Goal: Communication & Community: Answer question/provide support

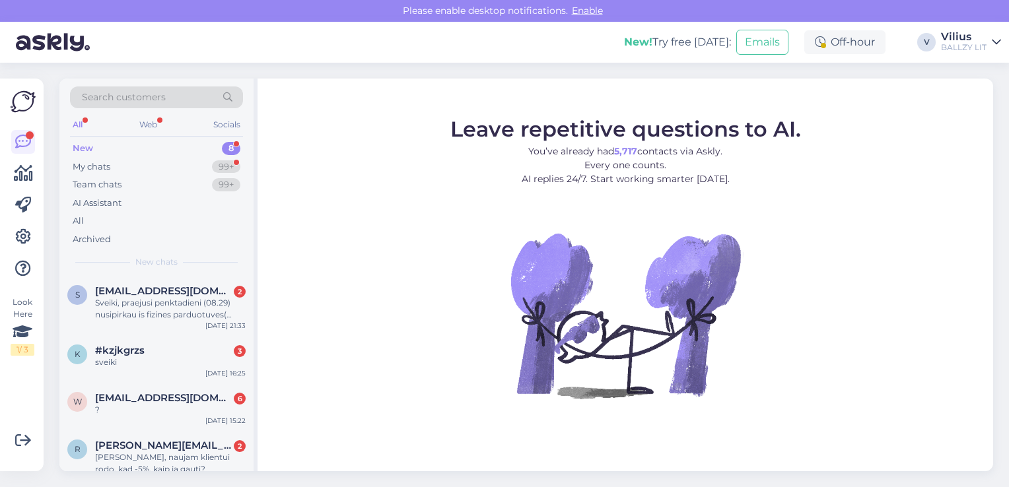
click at [184, 305] on div "Sveiki, praejusi penktadieni (08.29) nusipirkau is fizines parduotuves( Klaiped…" at bounding box center [170, 309] width 151 height 24
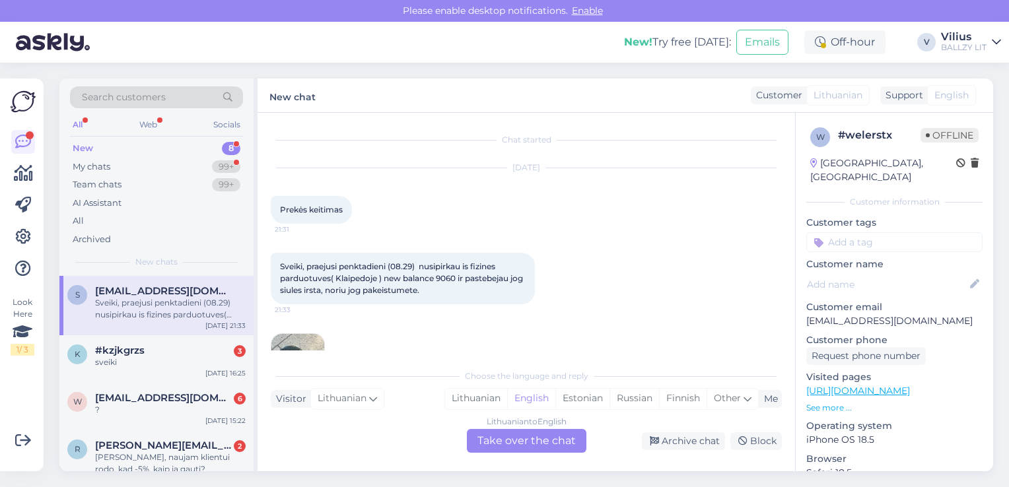
scroll to position [50, 0]
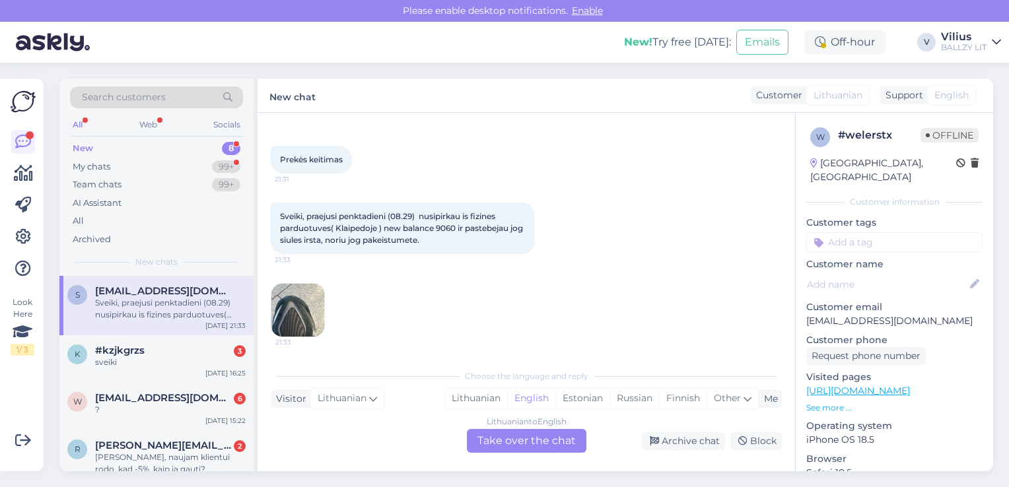
click at [295, 316] on img at bounding box center [297, 310] width 53 height 53
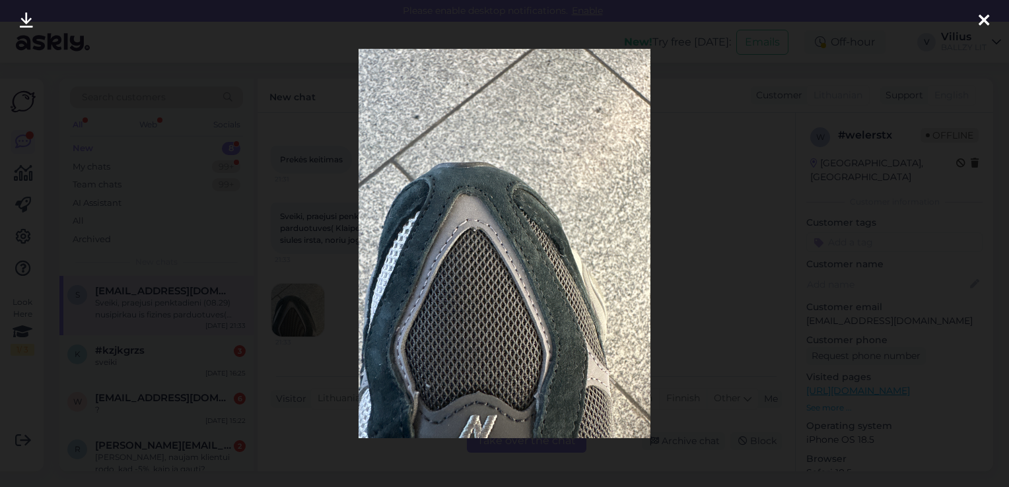
click at [721, 221] on div at bounding box center [504, 243] width 1009 height 487
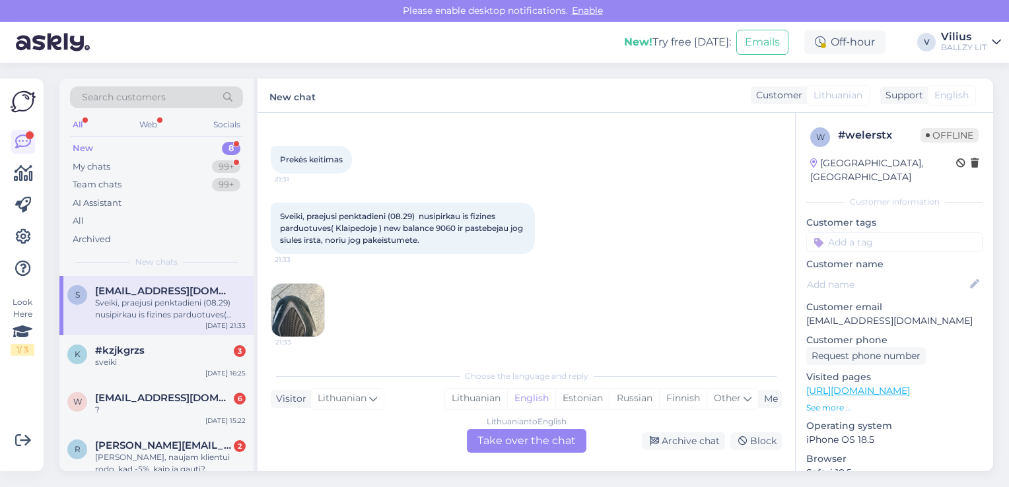
click at [449, 408] on div "Lithuanian" at bounding box center [476, 399] width 62 height 20
click at [481, 445] on div "Lithuanian to Lithuanian Take over the chat" at bounding box center [527, 441] width 120 height 24
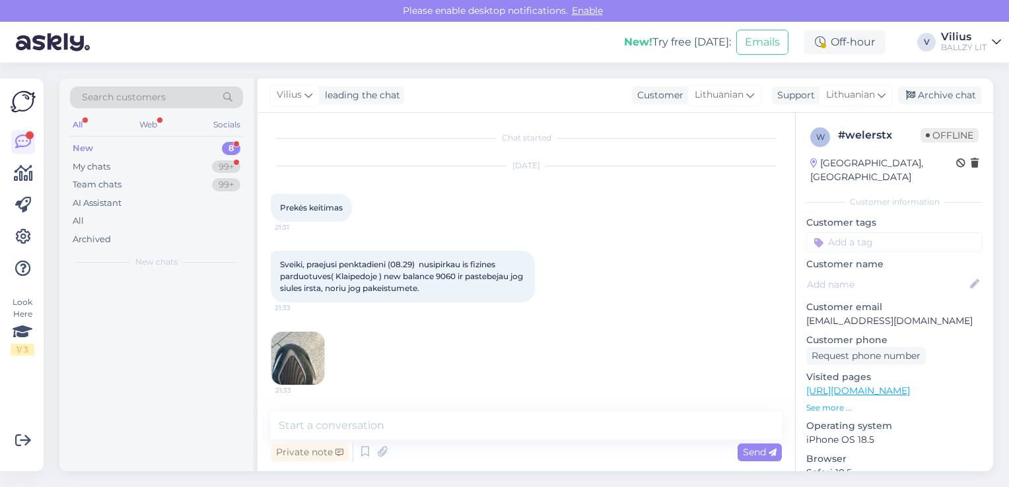
scroll to position [1, 0]
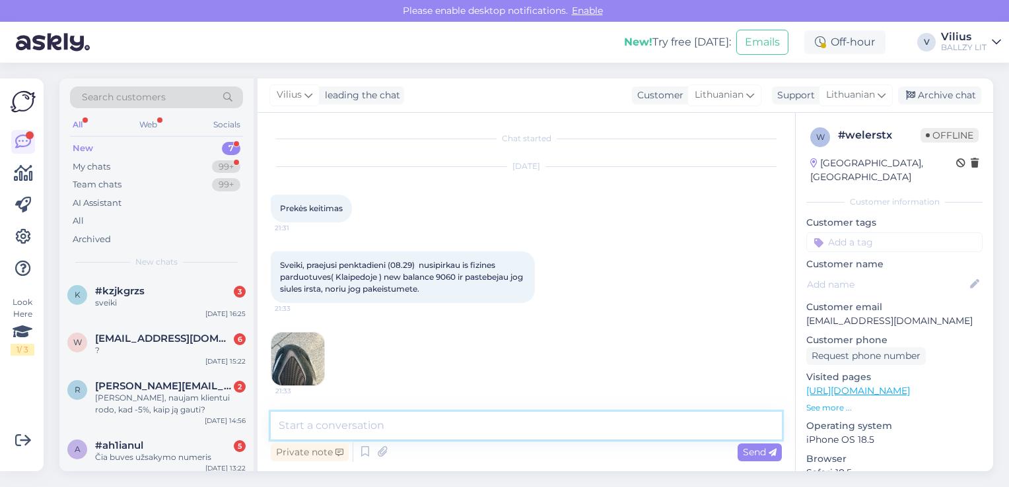
click at [476, 429] on textarea at bounding box center [526, 426] width 511 height 28
type textarea "Laba diena, avalynę turėtumėte pristatyti į fizinę parduotuvę įvertinimui."
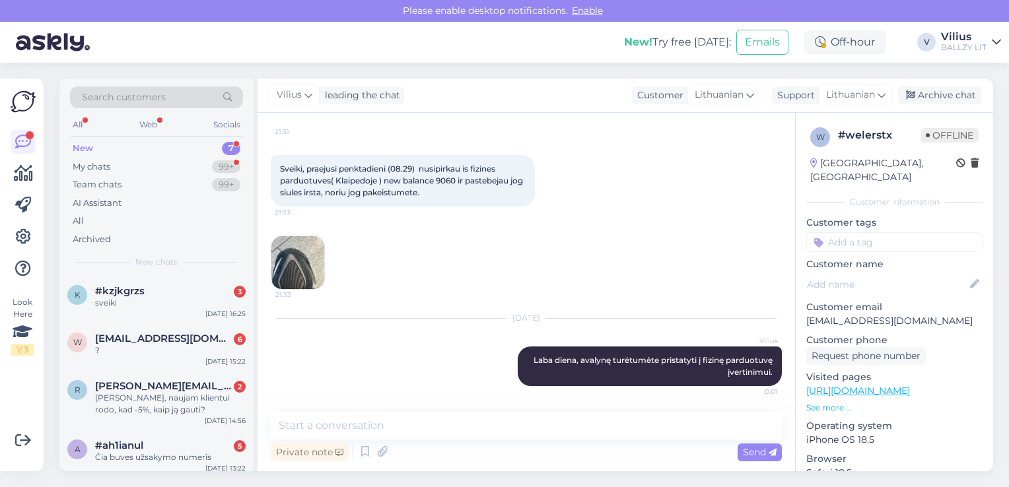
click at [141, 296] on span "#kzjkgrzs" at bounding box center [120, 291] width 50 height 12
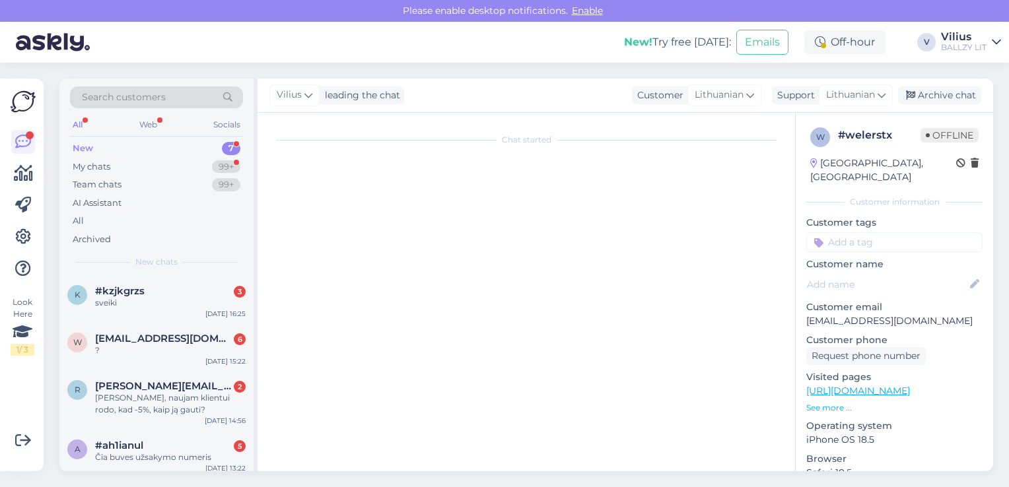
scroll to position [1, 0]
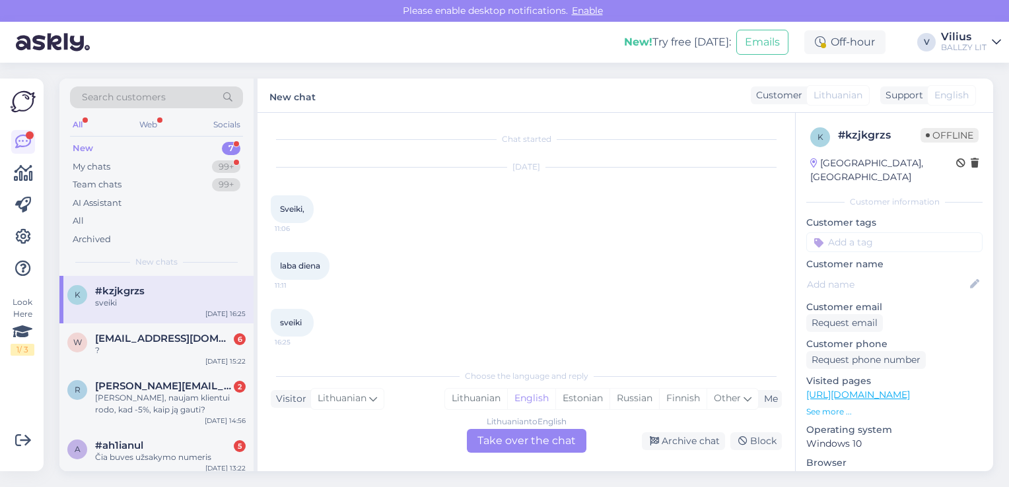
click at [477, 398] on div "Lithuanian" at bounding box center [476, 399] width 62 height 20
click at [494, 445] on div "Lithuanian to Lithuanian Take over the chat" at bounding box center [527, 441] width 120 height 24
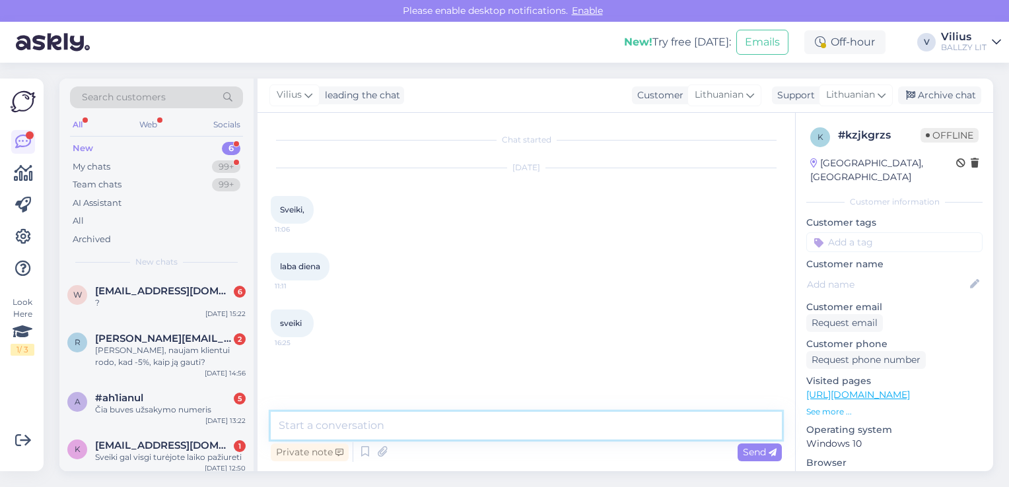
click at [523, 424] on textarea at bounding box center [526, 426] width 511 height 28
type textarea "[PERSON_NAME], kuo galime padėt?"
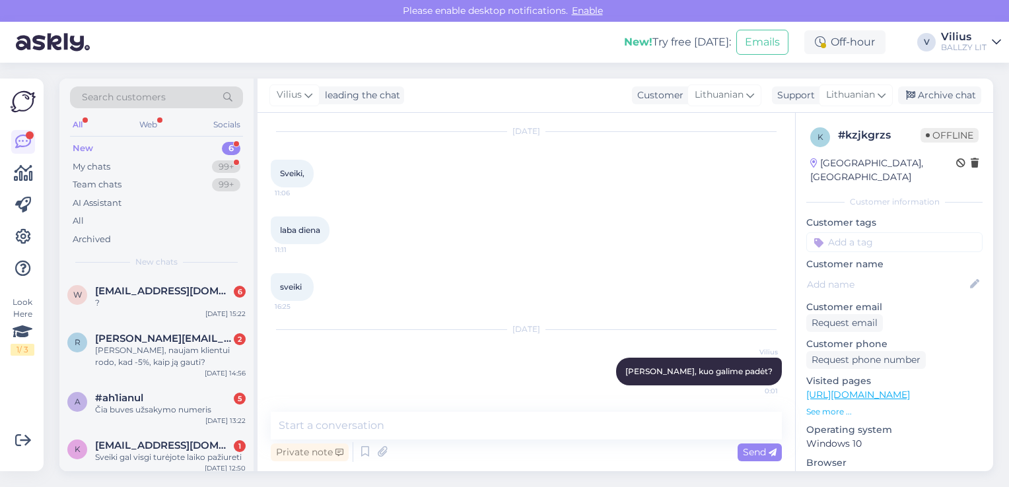
click at [192, 287] on span "[EMAIL_ADDRESS][DOMAIN_NAME]" at bounding box center [163, 291] width 137 height 12
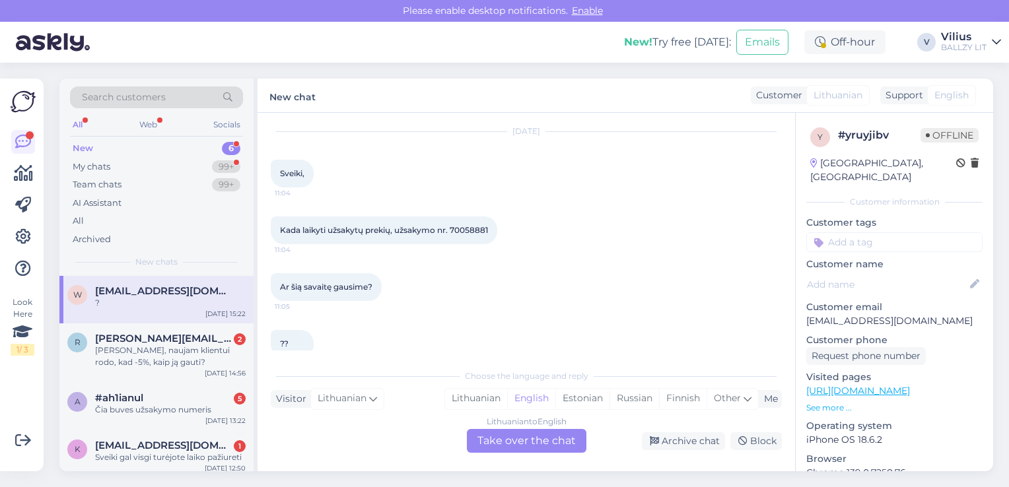
scroll to position [171, 0]
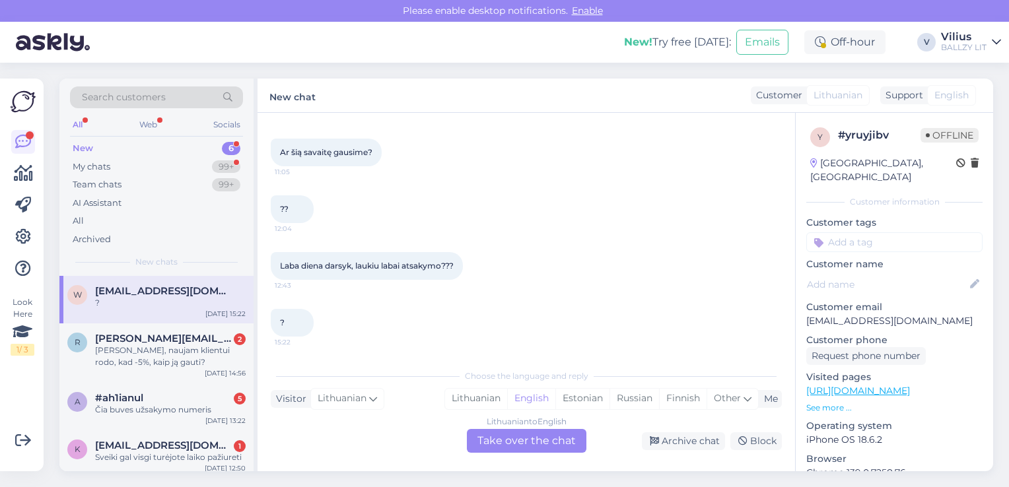
click at [475, 402] on div "Lithuanian" at bounding box center [476, 399] width 62 height 20
click at [497, 446] on div "Lithuanian to Lithuanian Take over the chat" at bounding box center [527, 441] width 120 height 24
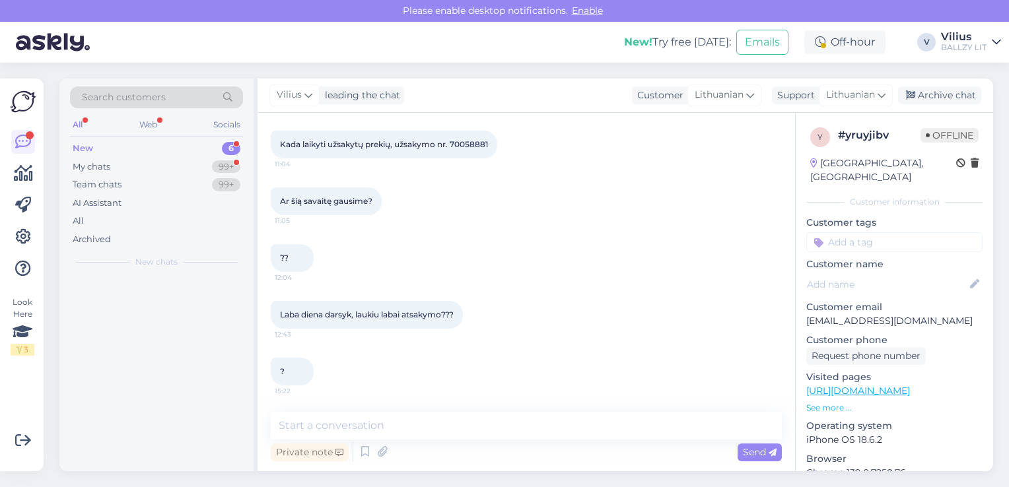
scroll to position [122, 0]
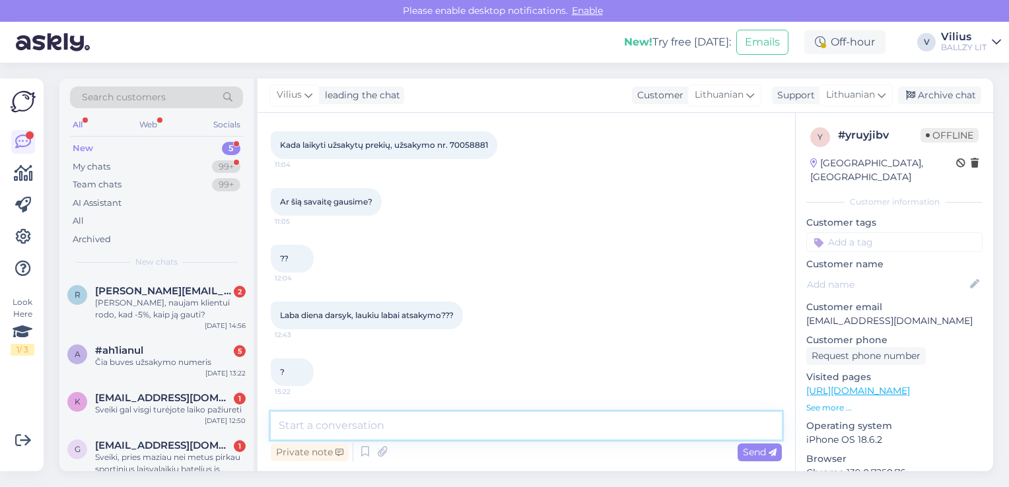
click at [514, 424] on textarea at bounding box center [526, 426] width 511 height 28
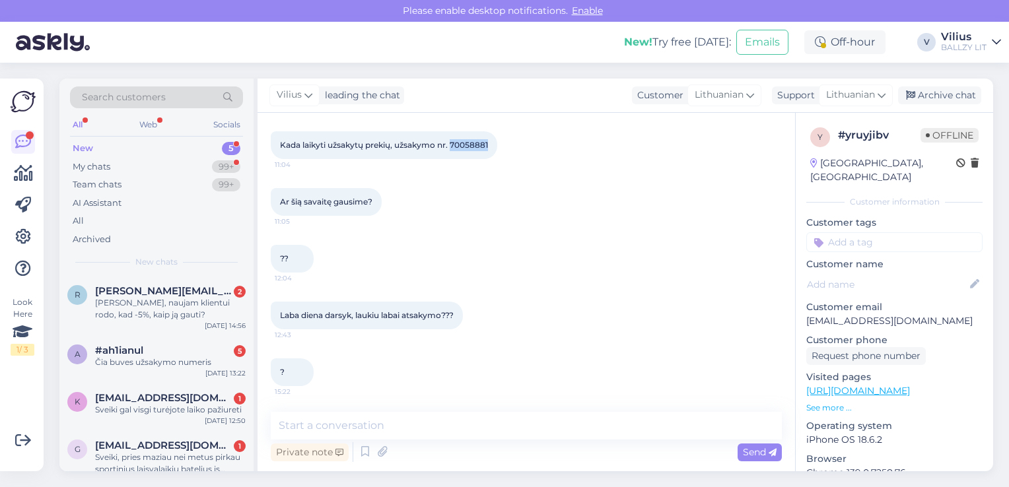
drag, startPoint x: 453, startPoint y: 145, endPoint x: 491, endPoint y: 146, distance: 37.7
click at [491, 146] on div "Kada laikyti užsakytų prekių, užsakymo nr. 70058881 11:04" at bounding box center [384, 145] width 227 height 28
copy span "70058881"
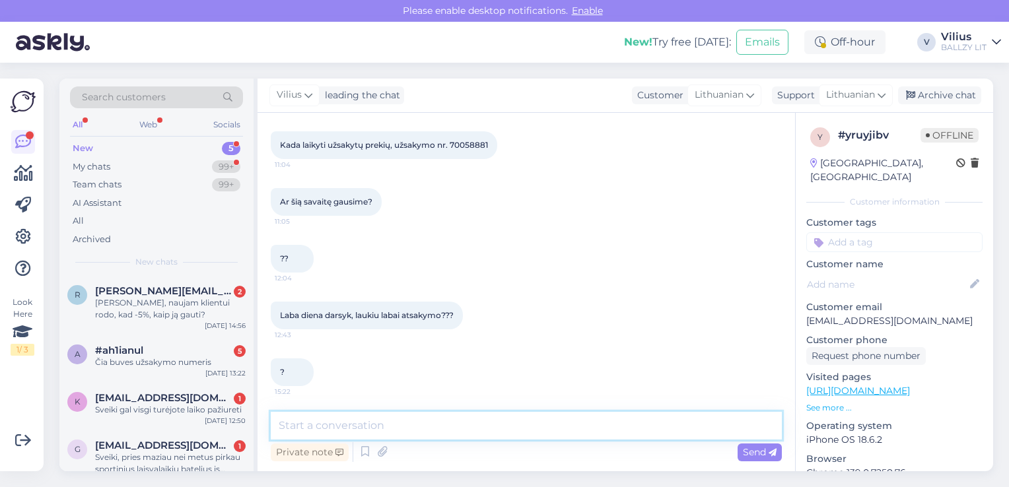
click at [460, 424] on textarea at bounding box center [526, 426] width 511 height 28
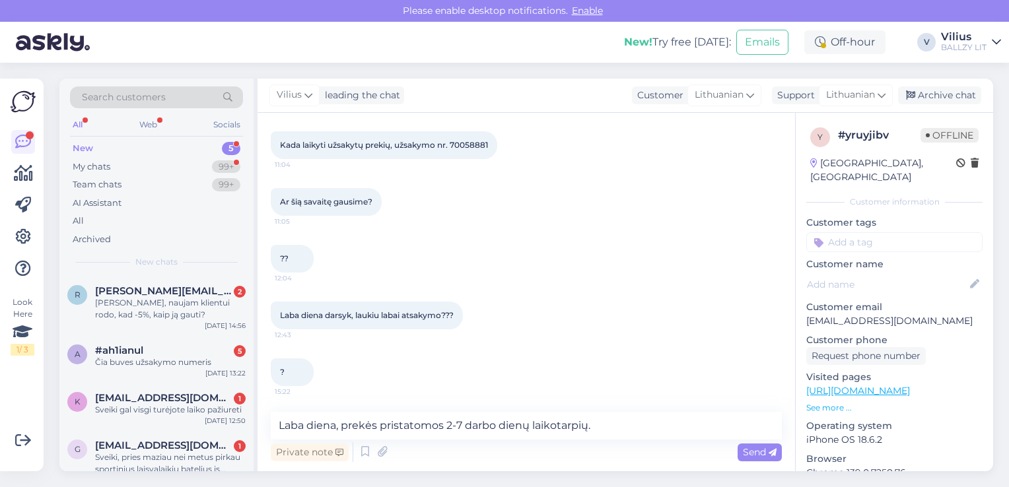
drag, startPoint x: 546, startPoint y: 400, endPoint x: 546, endPoint y: 416, distance: 16.5
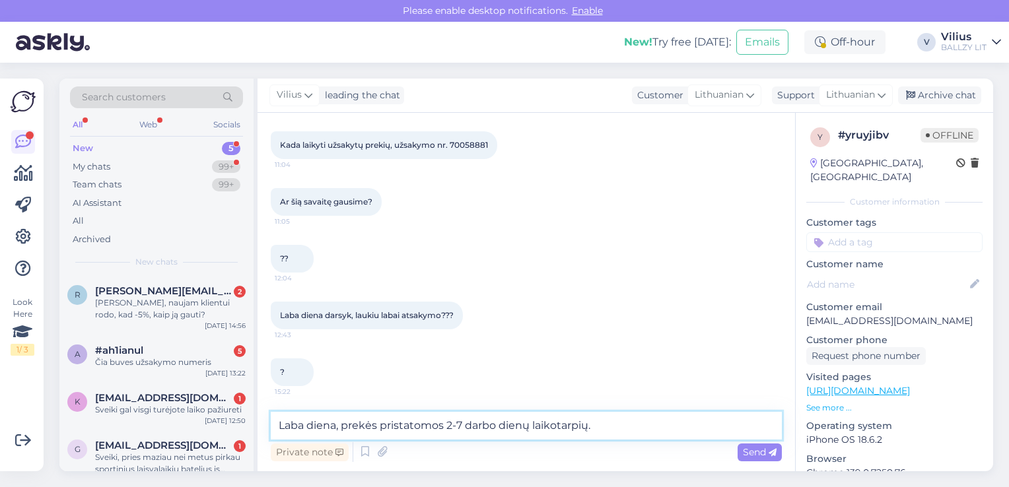
drag, startPoint x: 546, startPoint y: 416, endPoint x: 687, endPoint y: 418, distance: 141.4
click at [687, 418] on textarea "Laba diena, prekės pristatomos 2-7 darbo dienų laikotarpių." at bounding box center [526, 426] width 511 height 28
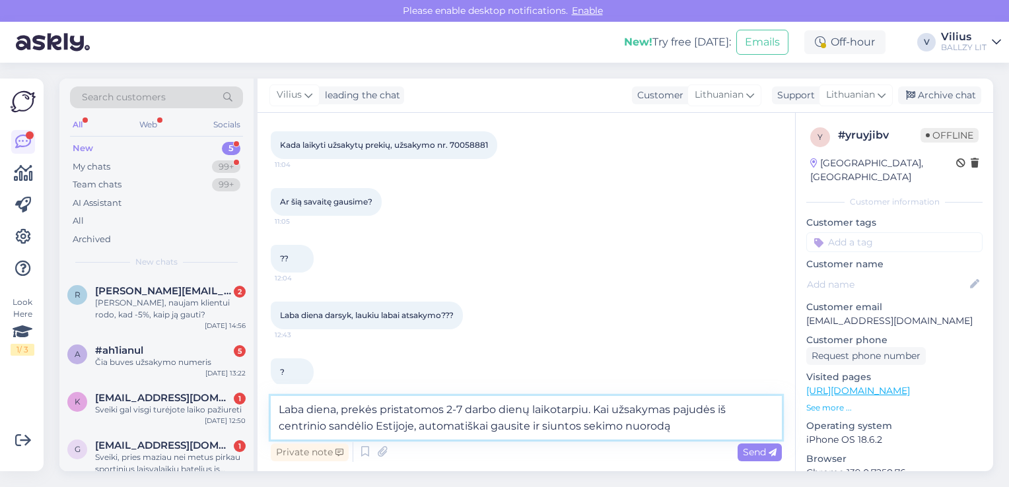
type textarea "Laba diena, prekės pristatomos 2-7 darbo dienų laikotarpiu. Kai užsakymas pajud…"
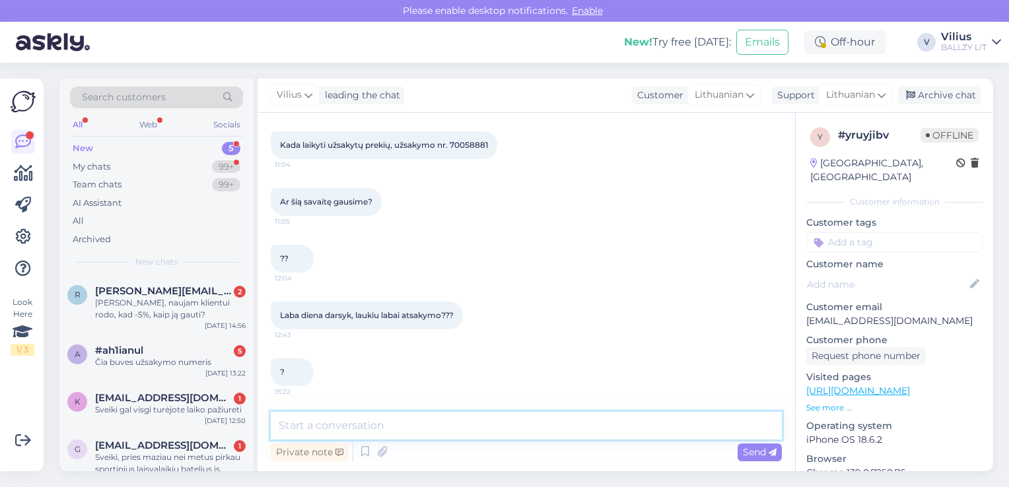
scroll to position [230, 0]
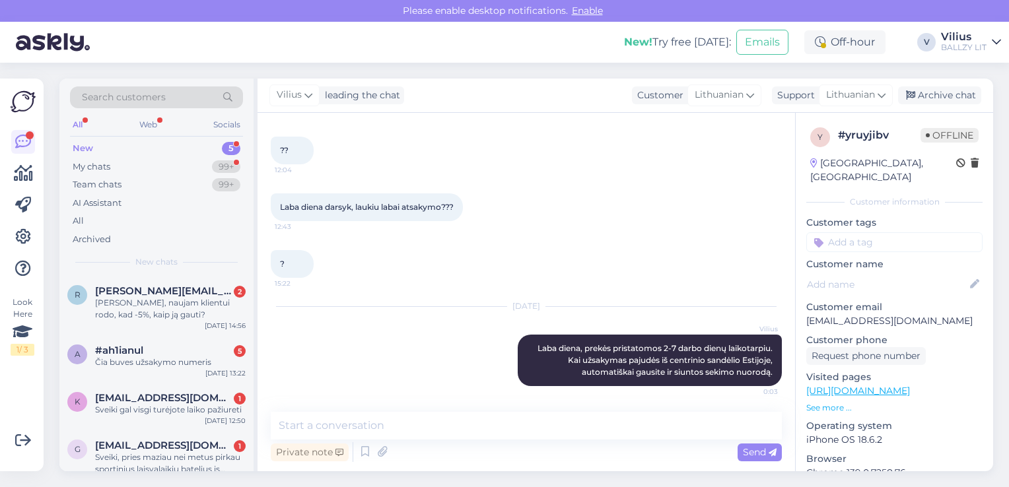
click at [164, 321] on div "r [PERSON_NAME][EMAIL_ADDRESS][DOMAIN_NAME] 2 Sveiki, naujam klientui rodo, kad…" at bounding box center [156, 305] width 194 height 59
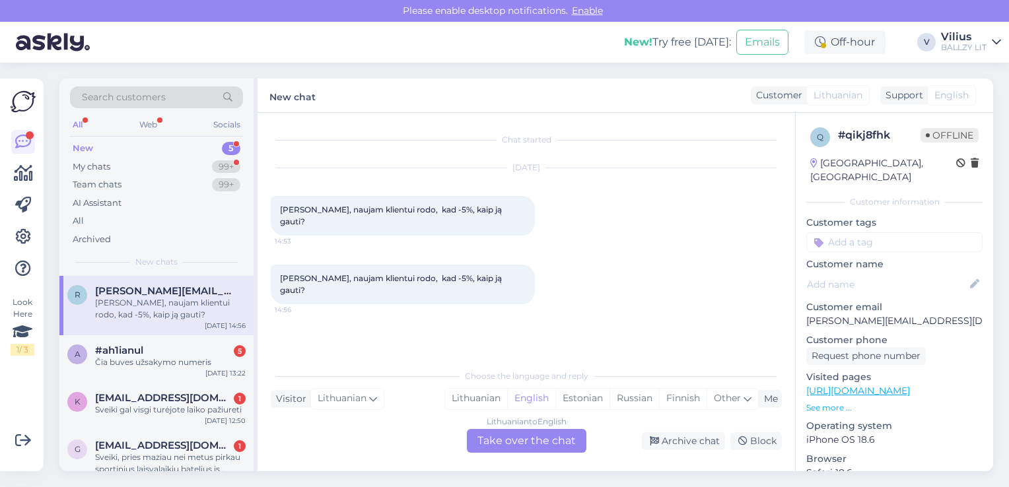
click at [452, 401] on div "Lithuanian" at bounding box center [476, 399] width 62 height 20
click at [494, 442] on div "Lithuanian to Lithuanian Take over the chat" at bounding box center [527, 441] width 120 height 24
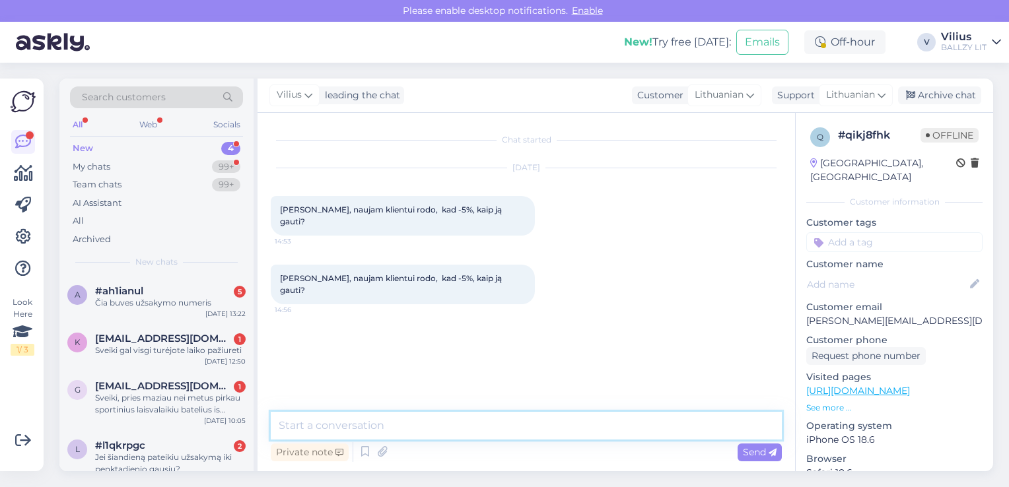
click at [494, 427] on textarea at bounding box center [526, 426] width 511 height 28
paste textarea "70058881"
type textarea "7"
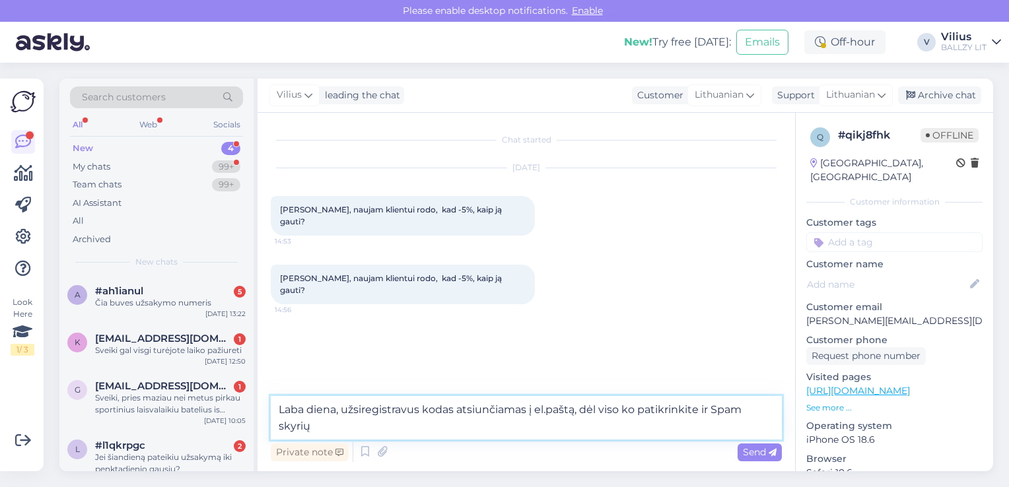
type textarea "Laba diena, užsiregistravus kodas atsiunčiamas į el.paštą, dėl viso ko patikrin…"
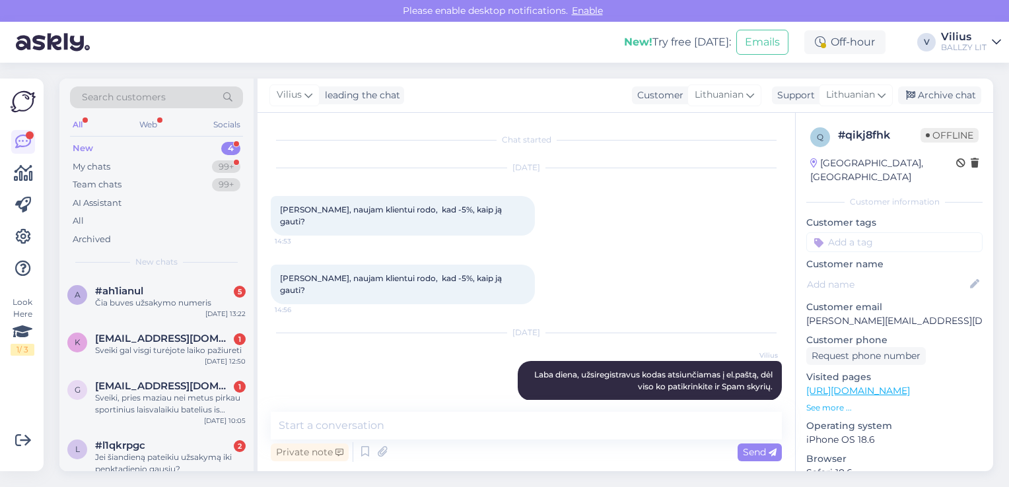
click at [169, 312] on div "a #ah1ianul 5 Čia buves užsakymo numeris [DATE] 13:22" at bounding box center [156, 300] width 194 height 48
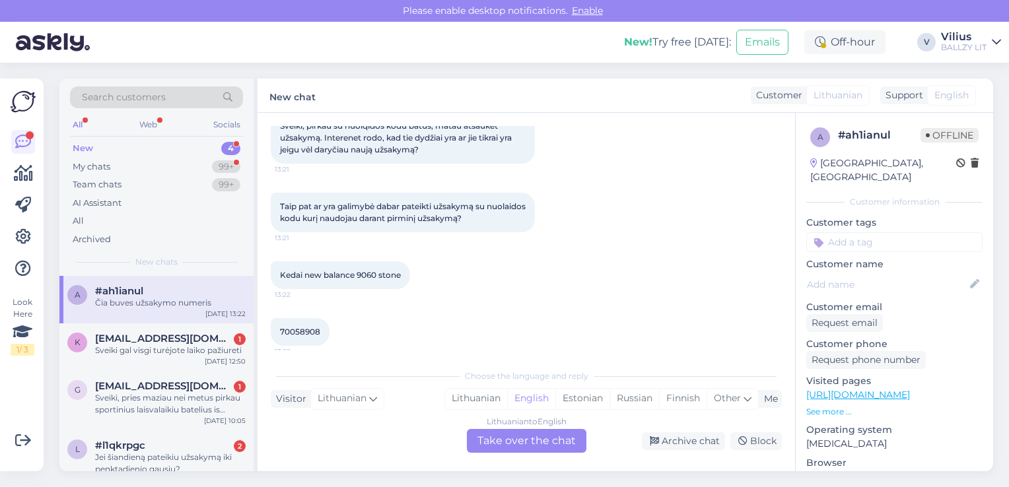
scroll to position [150, 0]
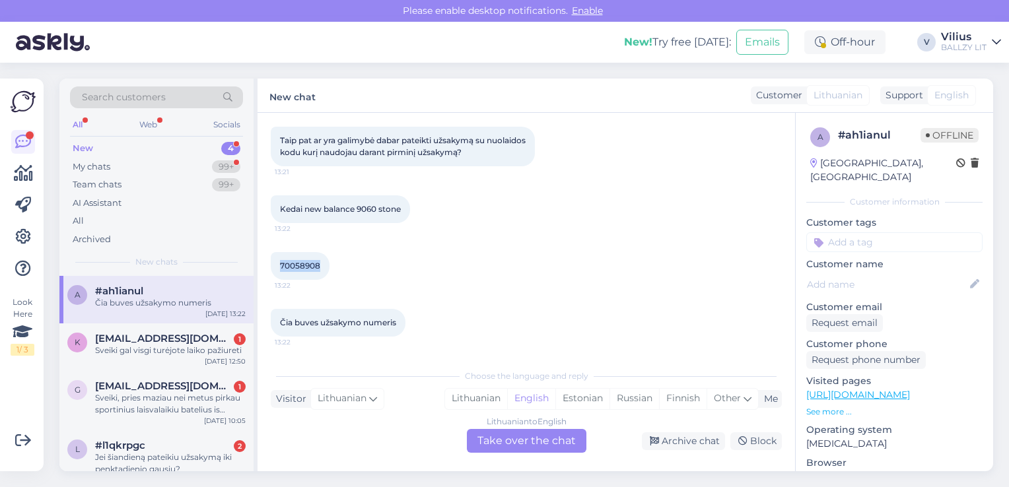
drag, startPoint x: 320, startPoint y: 266, endPoint x: 275, endPoint y: 266, distance: 44.3
click at [275, 266] on div "70058908 13:22" at bounding box center [300, 266] width 59 height 28
copy span "70058908"
click at [489, 401] on div "Lithuanian" at bounding box center [476, 399] width 62 height 20
click at [510, 435] on div "Lithuanian to Lithuanian Take over the chat" at bounding box center [527, 441] width 120 height 24
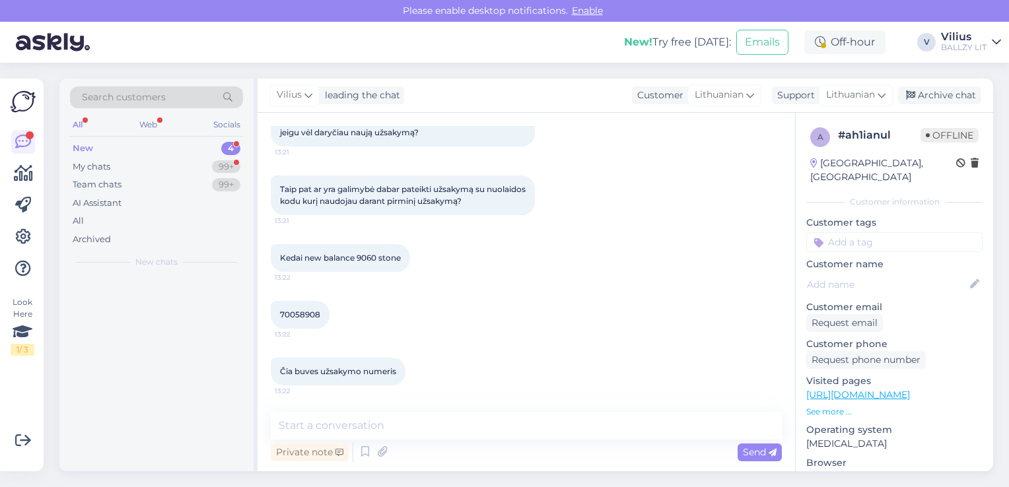
scroll to position [100, 0]
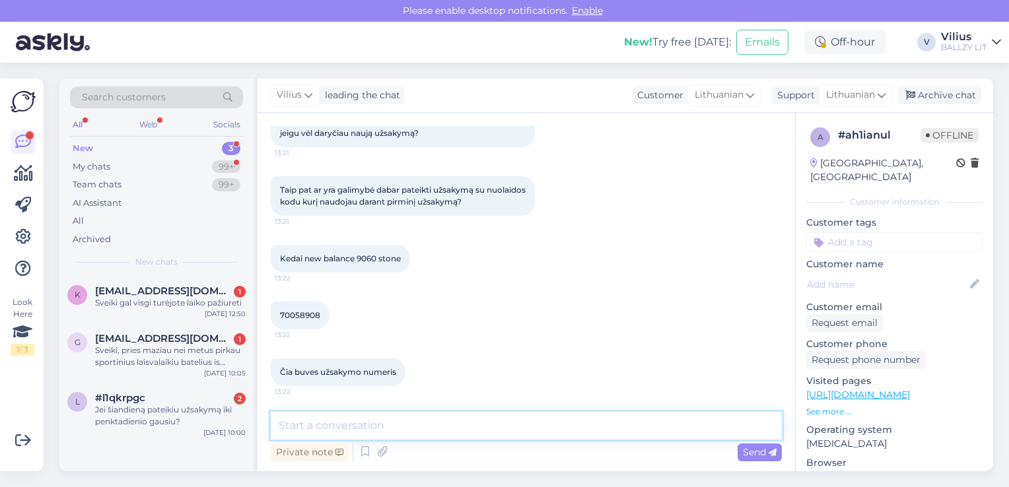
click at [512, 427] on textarea at bounding box center [526, 426] width 511 height 28
type textarea "Laba diena, kokios nuolaidos kodą naudojote?"
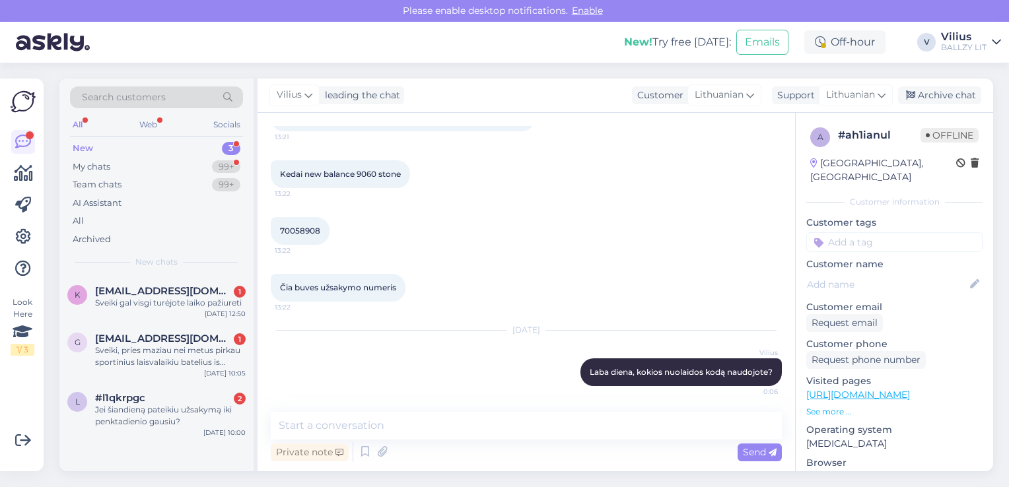
click at [178, 305] on div "Sveiki gal visgi turėjote laiko pažiureti" at bounding box center [170, 303] width 151 height 12
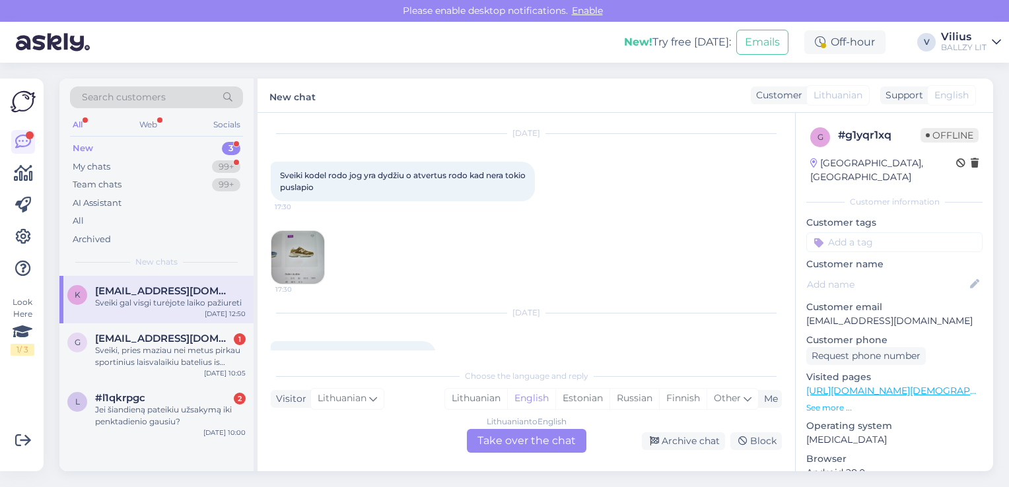
scroll to position [66, 0]
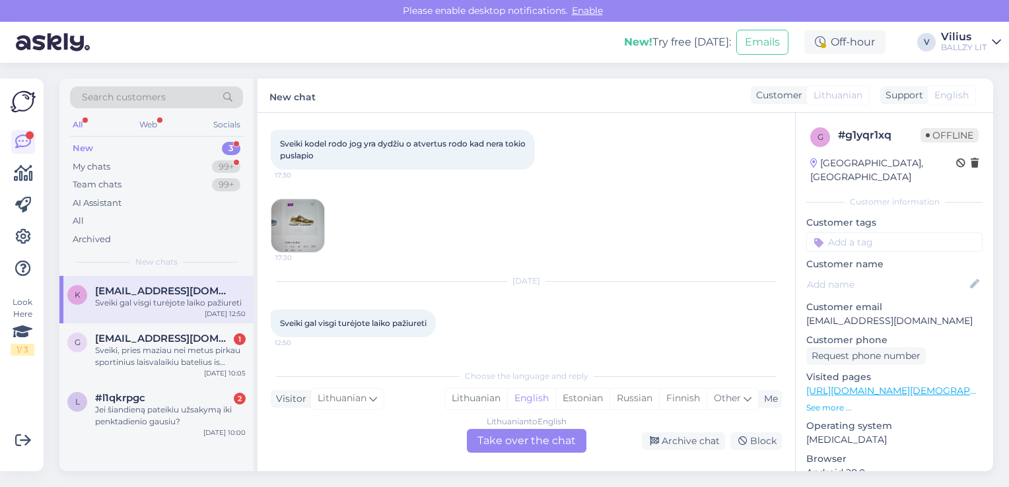
drag, startPoint x: 482, startPoint y: 401, endPoint x: 491, endPoint y: 419, distance: 20.1
click at [482, 401] on div "Lithuanian" at bounding box center [476, 399] width 62 height 20
click at [499, 437] on div "Lithuanian to Lithuanian Take over the chat" at bounding box center [527, 441] width 120 height 24
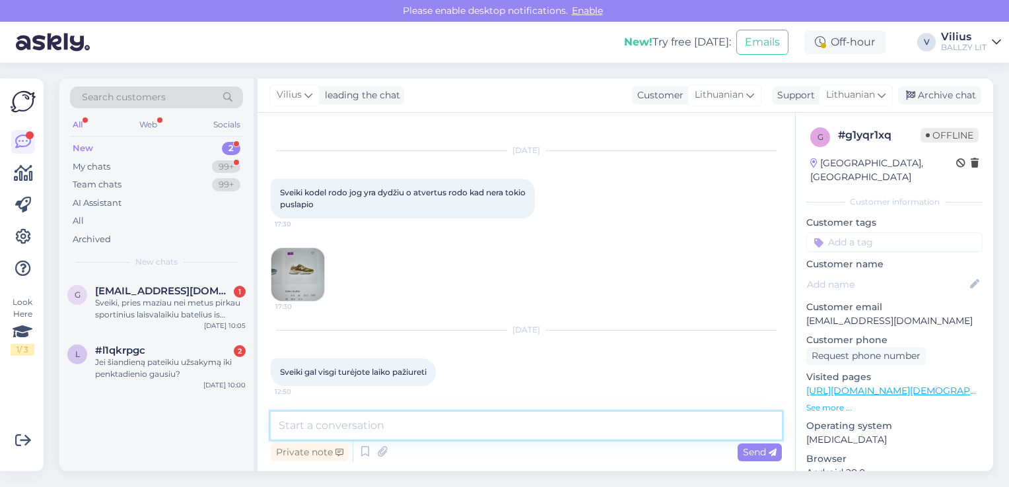
click at [502, 427] on textarea at bounding box center [526, 426] width 511 height 28
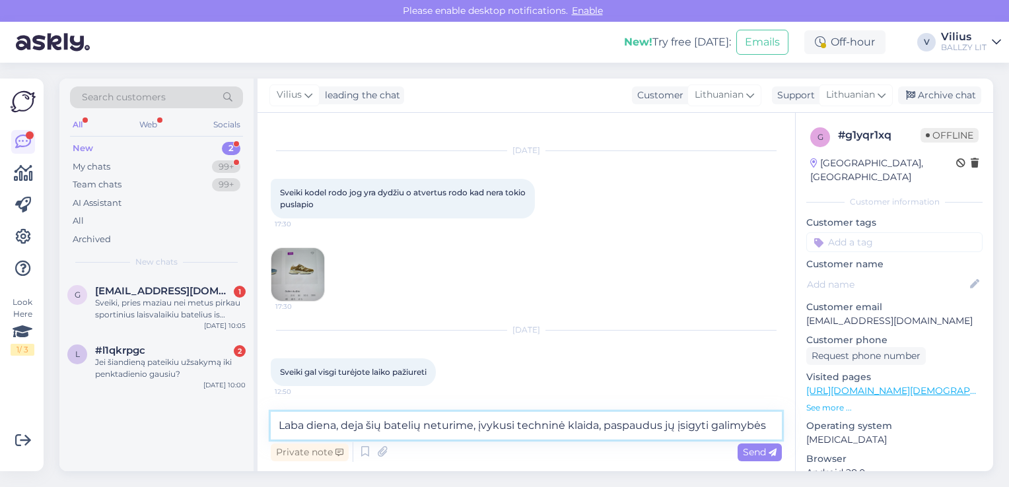
scroll to position [33, 0]
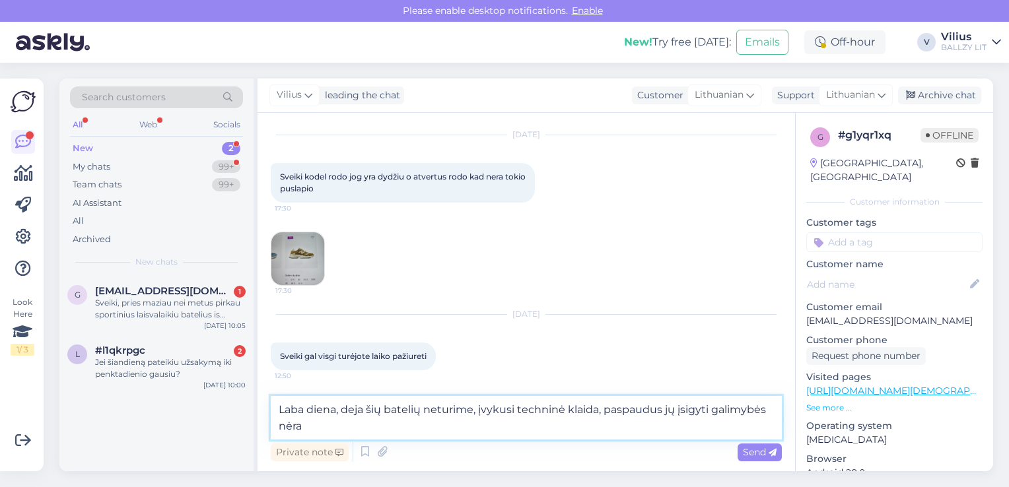
type textarea "Laba diena, deja šių batelių neturime, įvykusi techninė klaida, paspaudus jų įs…"
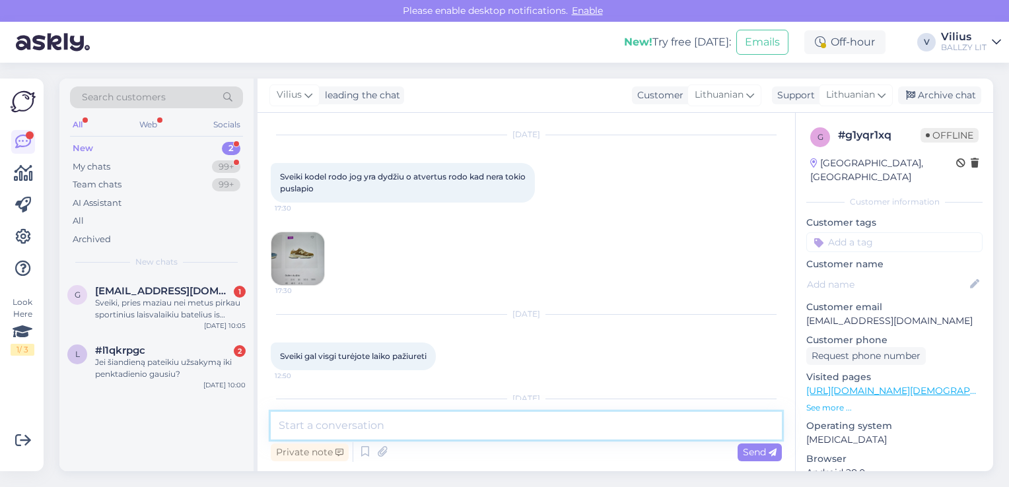
scroll to position [114, 0]
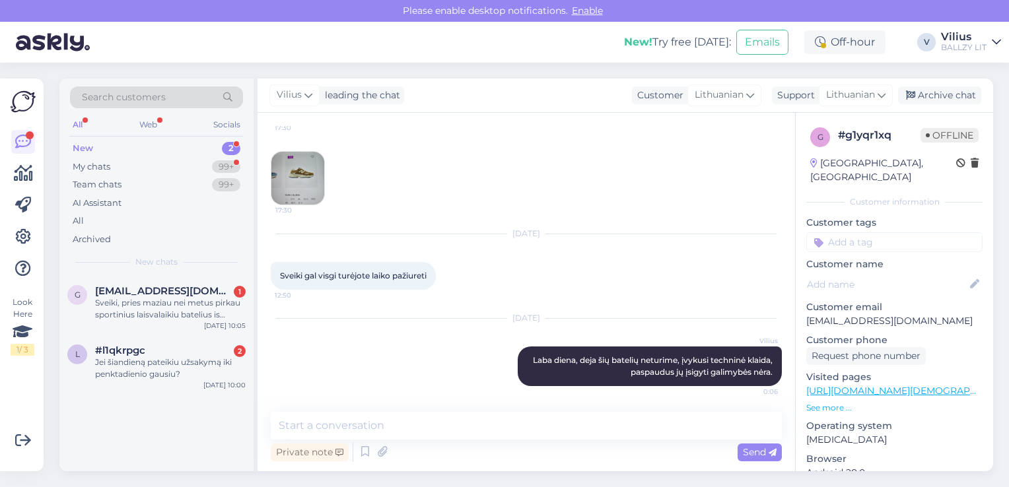
click at [181, 300] on div "Sveiki, pries maziau nei metus pirkau sportinius laisvalaikiu batelius is [PERS…" at bounding box center [170, 309] width 151 height 24
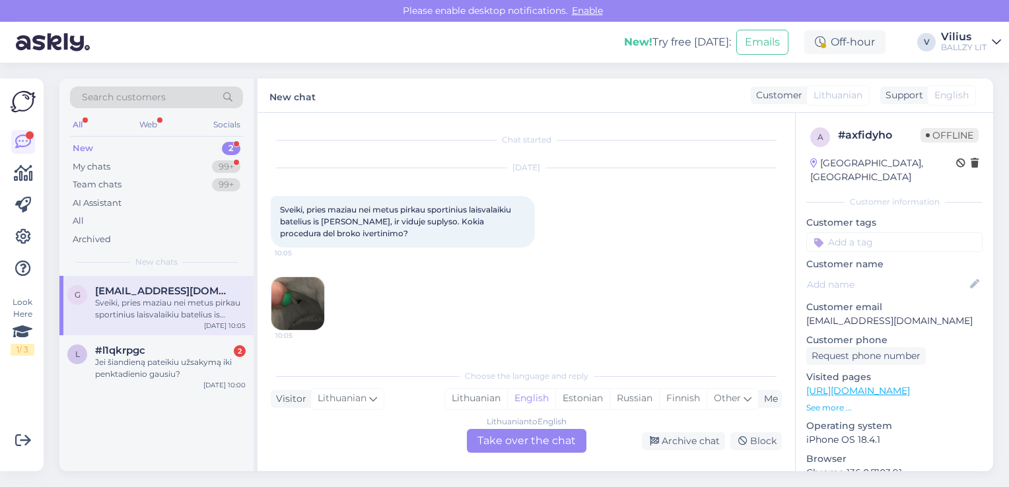
scroll to position [0, 0]
click at [284, 290] on img at bounding box center [297, 303] width 53 height 53
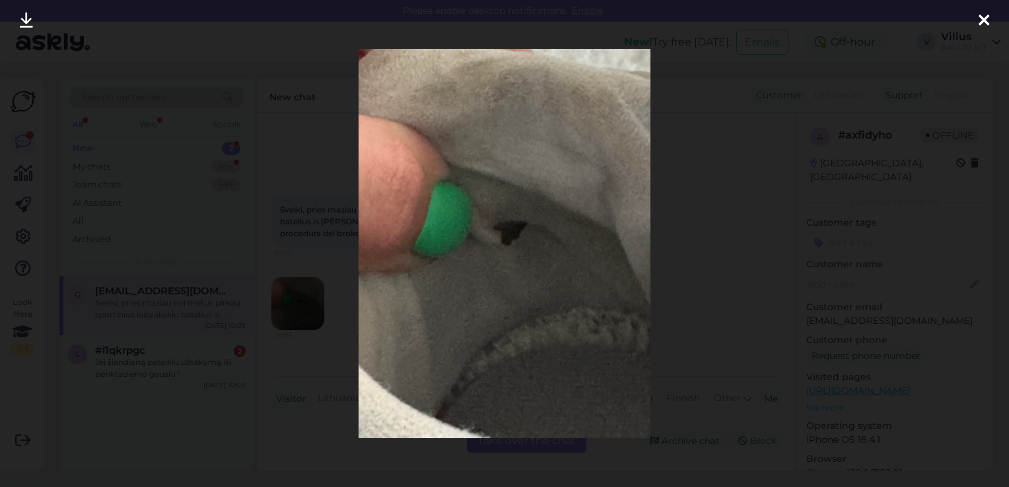
click at [286, 147] on div at bounding box center [504, 243] width 1009 height 487
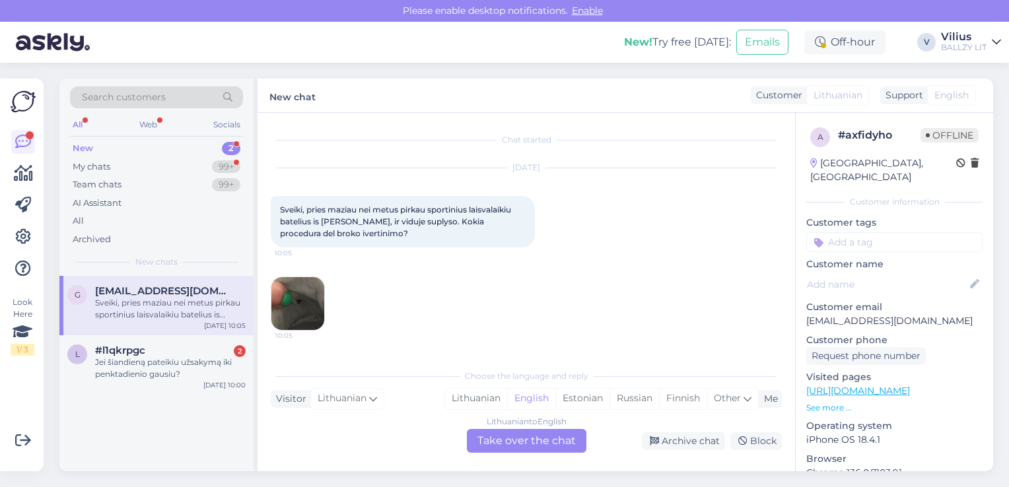
click at [486, 392] on div "Lithuanian" at bounding box center [476, 399] width 62 height 20
click at [524, 450] on div "Lithuanian to Lithuanian Take over the chat" at bounding box center [527, 441] width 120 height 24
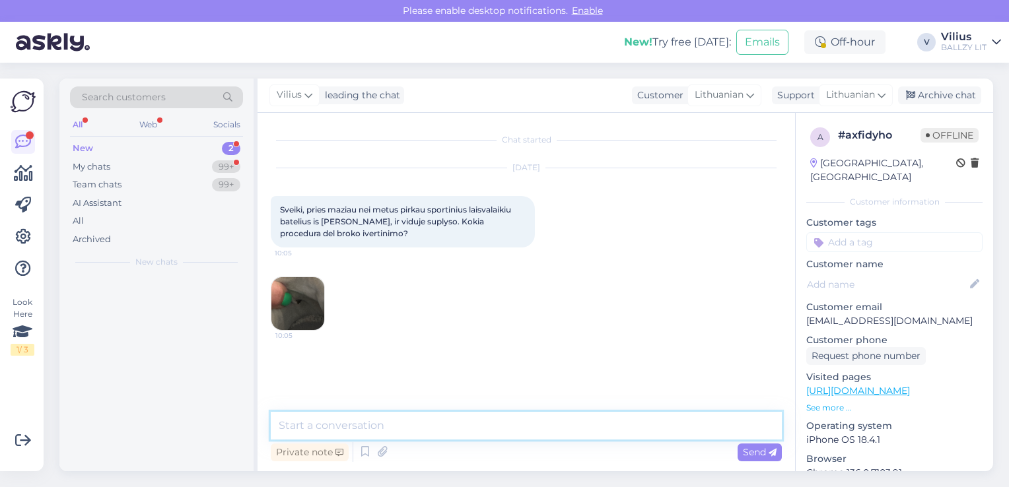
click at [518, 434] on textarea at bounding box center [526, 426] width 511 height 28
paste textarea "Laba diena, kilus abejonių dėl internetinėje parduotuvėje pirktos prekės kokybė…"
type textarea "Laba diena, kilus abejonių dėl internetinėje parduotuvėje pirktos prekės kokybė…"
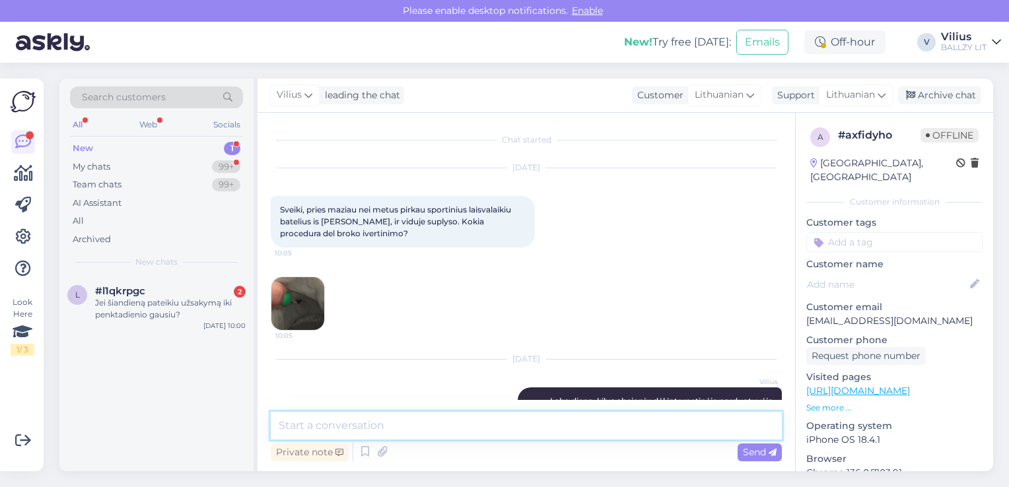
scroll to position [100, 0]
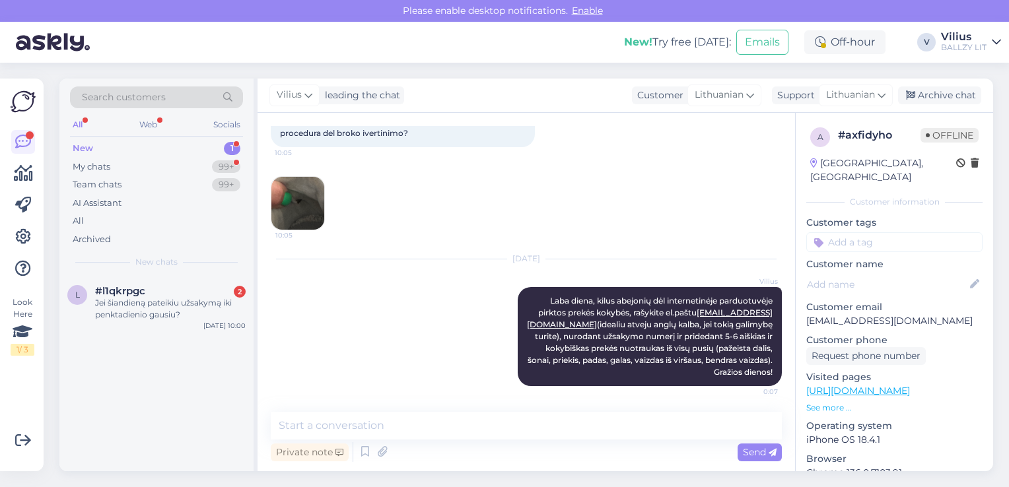
click at [186, 300] on div "Jei šiandieną pateikiu užsakymą iki penktadienio gausiu?" at bounding box center [170, 309] width 151 height 24
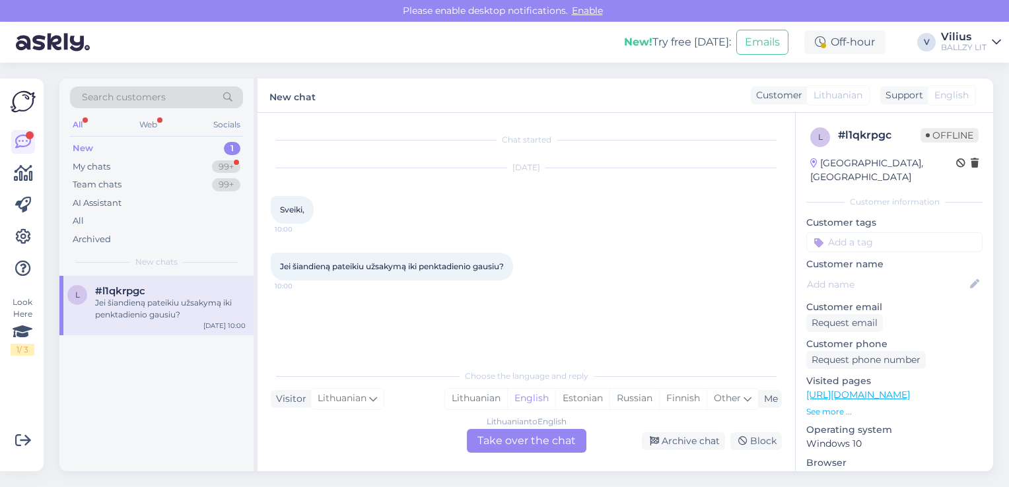
click at [463, 395] on div "Lithuanian" at bounding box center [476, 399] width 62 height 20
click at [525, 445] on div "Lithuanian to Lithuanian Take over the chat" at bounding box center [527, 441] width 120 height 24
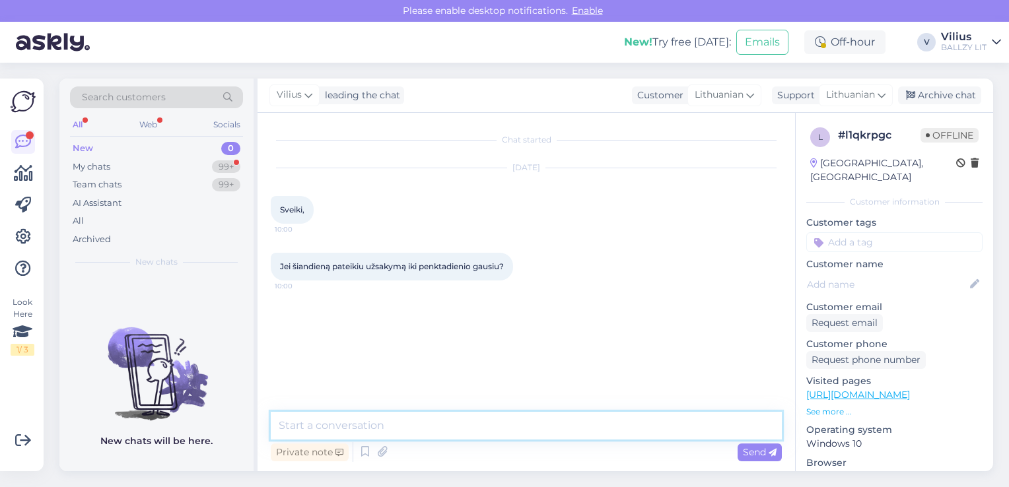
click at [516, 425] on textarea at bounding box center [526, 426] width 511 height 28
click at [594, 420] on textarea "Sveiki, tikslaus atsakymo neturime, prekės pristatomos -" at bounding box center [526, 426] width 511 height 28
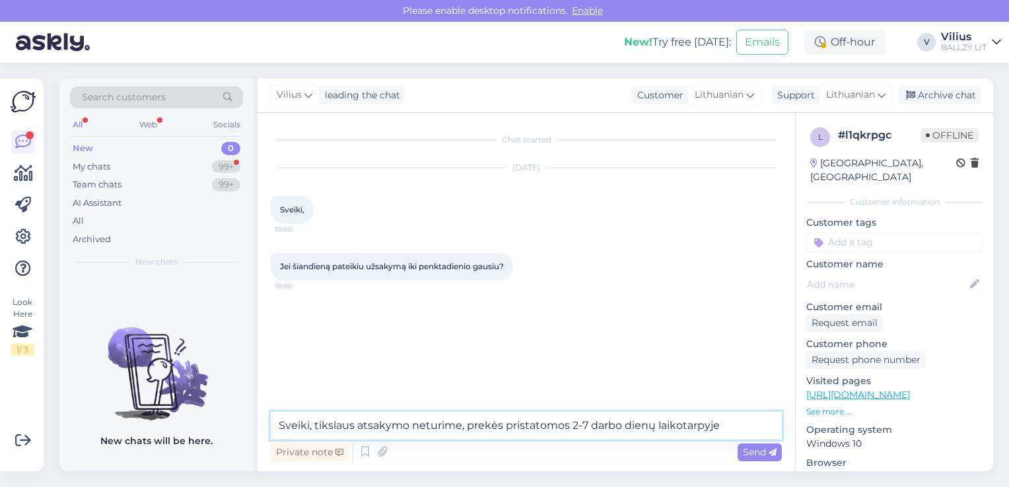
type textarea "Sveiki, tikslaus atsakymo neturime, prekės pristatomos 2-7 darbo dienų laikotar…"
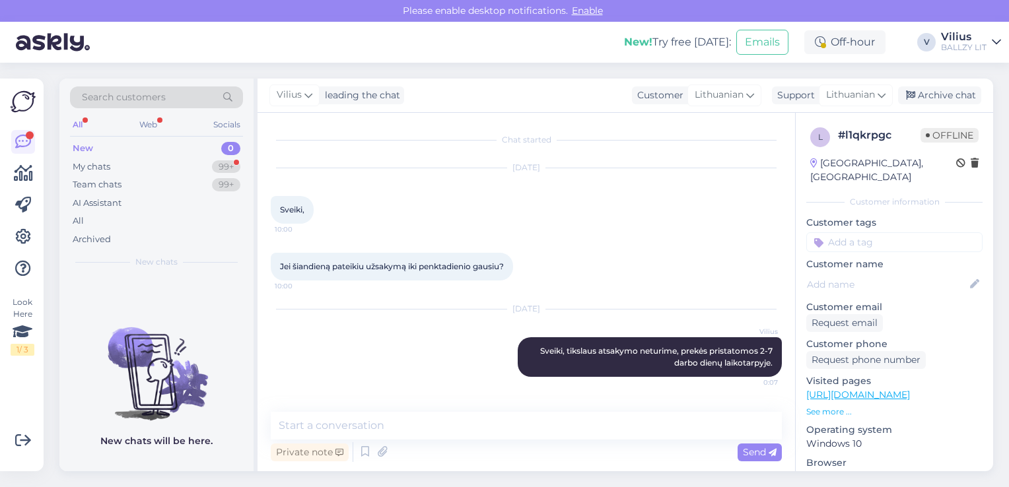
click at [119, 167] on div "My chats 99+" at bounding box center [156, 167] width 173 height 18
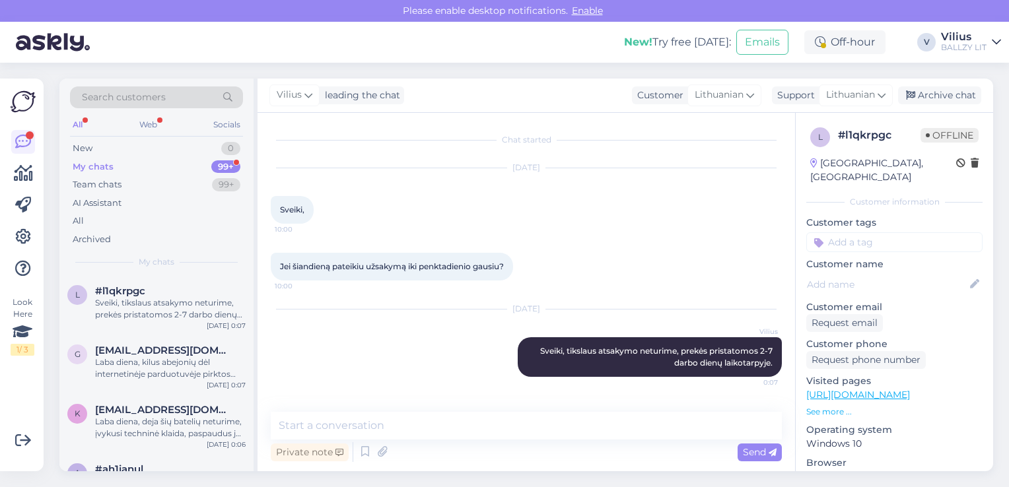
click at [252, 244] on div "Search customers All Web Socials New 0 My chats 99+ Team chats 99+ AI Assistant…" at bounding box center [156, 177] width 194 height 197
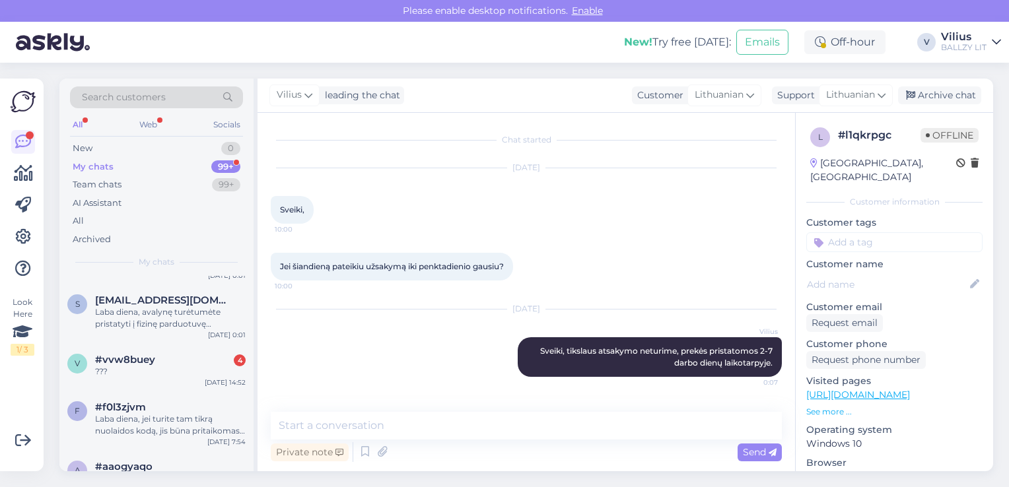
scroll to position [396, 0]
click at [170, 363] on div "#vvw8buey 4" at bounding box center [170, 359] width 151 height 12
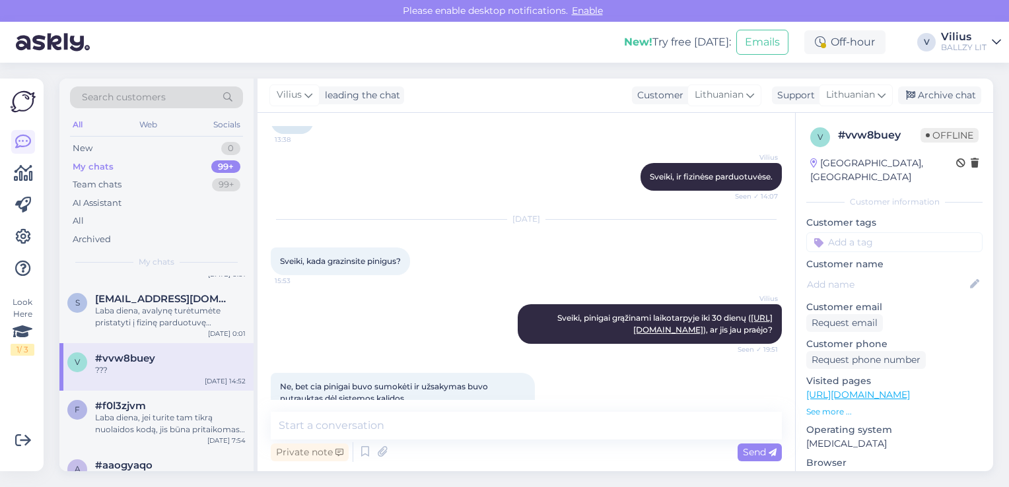
scroll to position [456, 0]
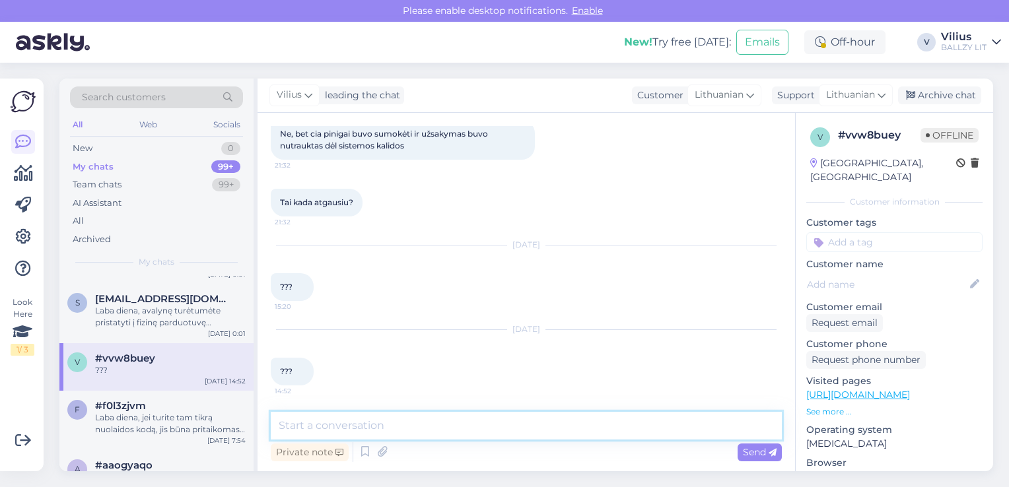
click at [505, 421] on textarea at bounding box center [526, 426] width 511 height 28
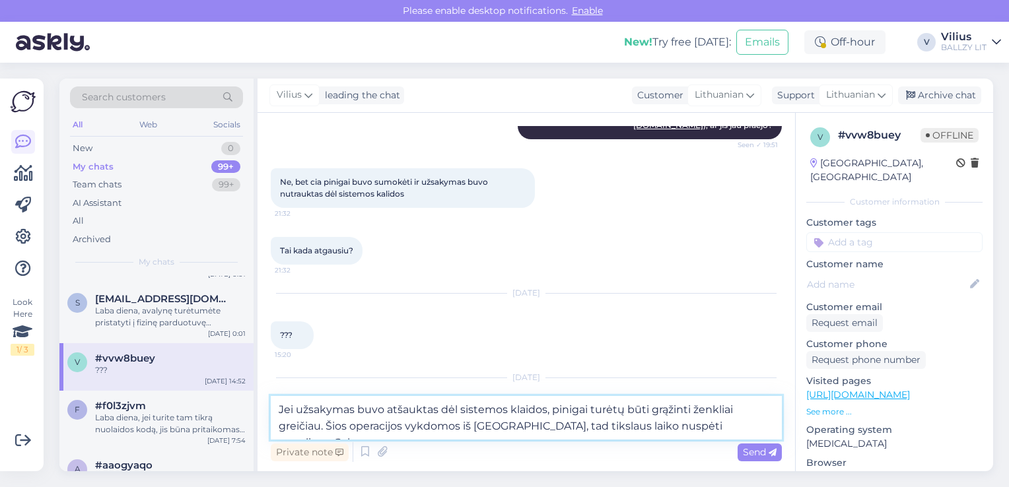
scroll to position [472, 0]
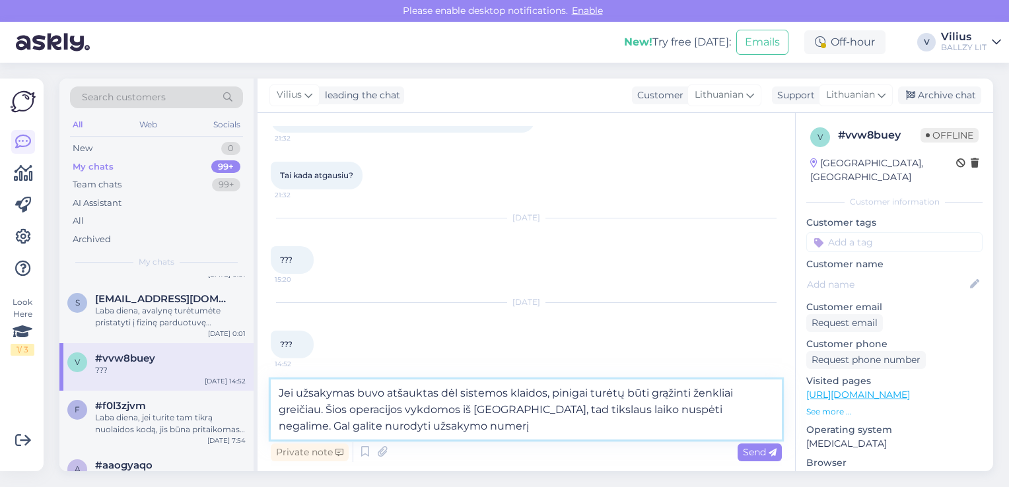
type textarea "Jei užsakymas buvo atšauktas dėl sistemos klaidos, pinigai turėtų būti grąžinti…"
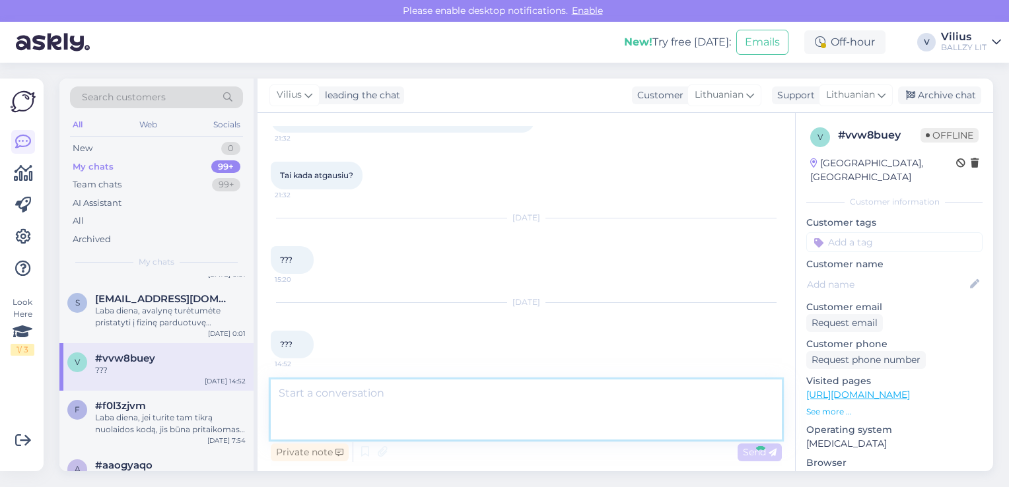
scroll to position [576, 0]
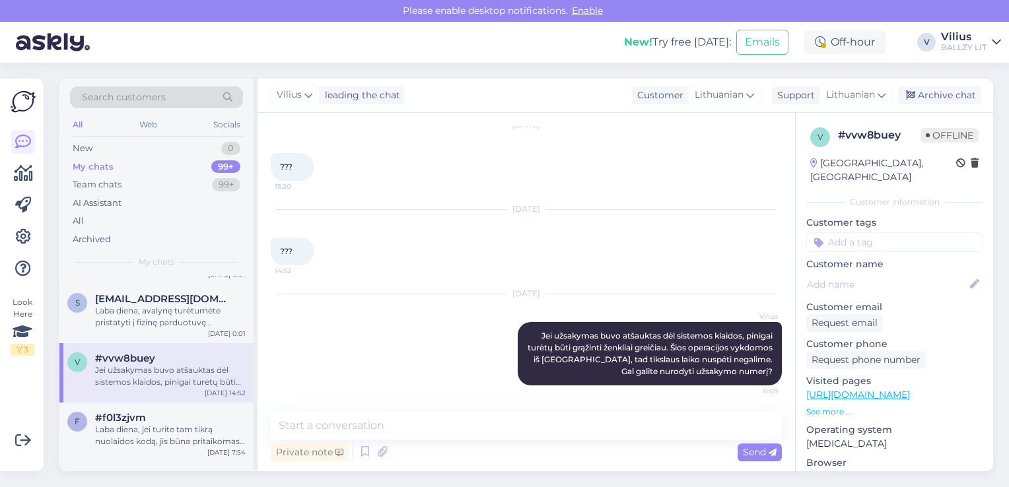
click at [748, 205] on div "[DATE]" at bounding box center [526, 209] width 511 height 12
